Goal: Information Seeking & Learning: Check status

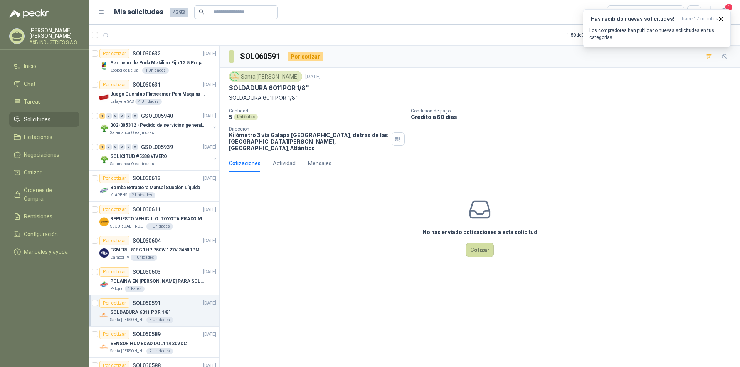
scroll to position [308, 0]
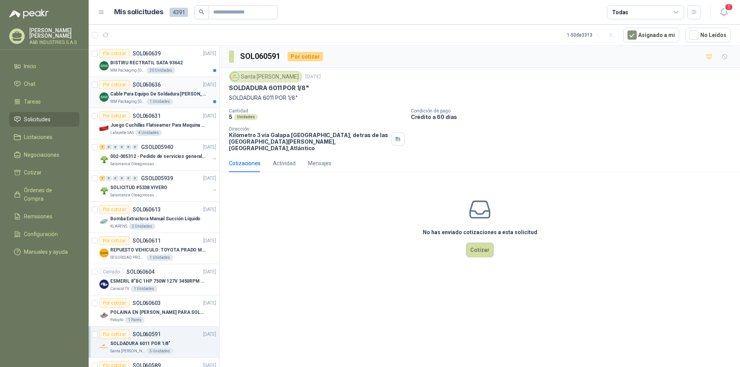
click at [155, 99] on div "1 Unidades" at bounding box center [159, 102] width 27 height 6
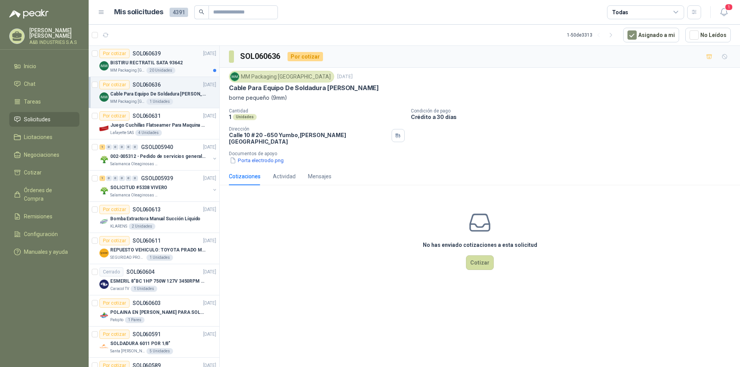
click at [136, 63] on p "BISTIRU RECTRATIL SATA 93642" at bounding box center [146, 62] width 72 height 7
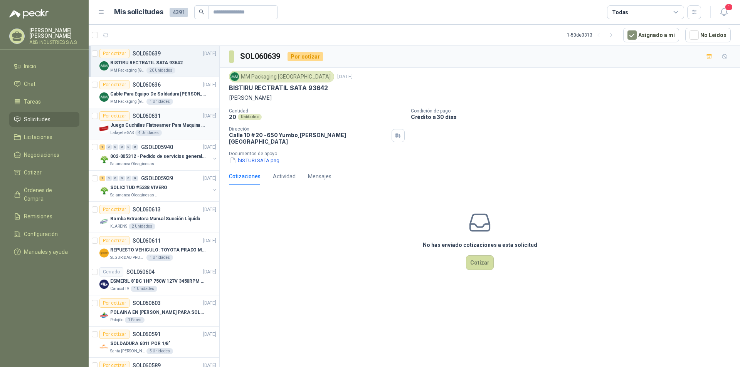
click at [117, 137] on article "Por cotizar SOL060631 [DATE] Juego Cuchillas Flatseamer Para Maquina [PERSON_NA…" at bounding box center [154, 123] width 131 height 31
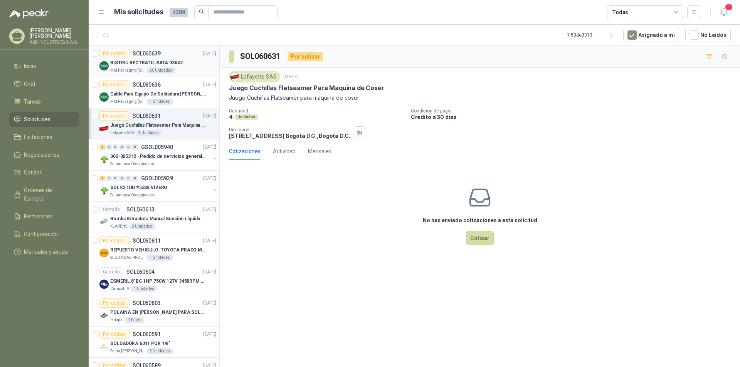
click at [192, 61] on div "BISTIRU RECTRATIL SATA 93642" at bounding box center [163, 62] width 106 height 9
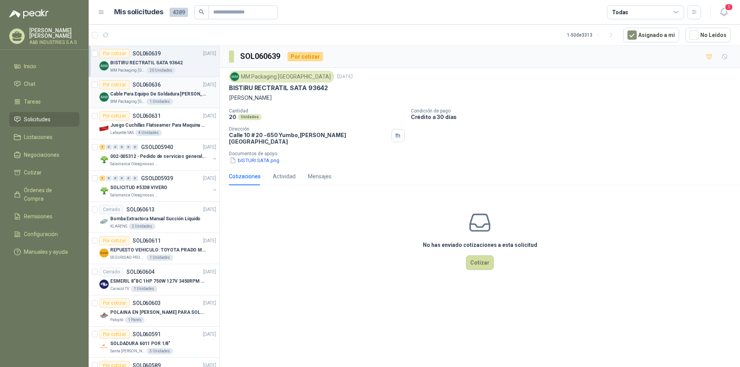
click at [159, 91] on p "Cable Para Equipo De Soldadura [PERSON_NAME]" at bounding box center [158, 94] width 96 height 7
click at [136, 63] on p "BISTIRU RECTRATIL SATA 93642" at bounding box center [146, 62] width 72 height 7
click at [185, 101] on div "MM Packaging Colombia 1 Unidades" at bounding box center [163, 102] width 106 height 6
click at [190, 63] on div "BISTIRU RECTRATIL SATA 93642" at bounding box center [163, 62] width 106 height 9
